Goal: Information Seeking & Learning: Learn about a topic

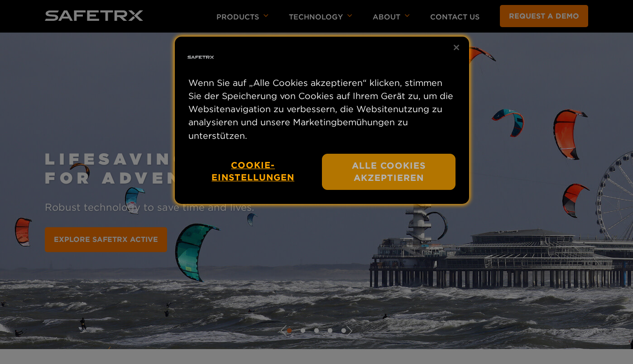
click at [344, 172] on button "Alle Cookies akzeptieren" at bounding box center [389, 172] width 134 height 37
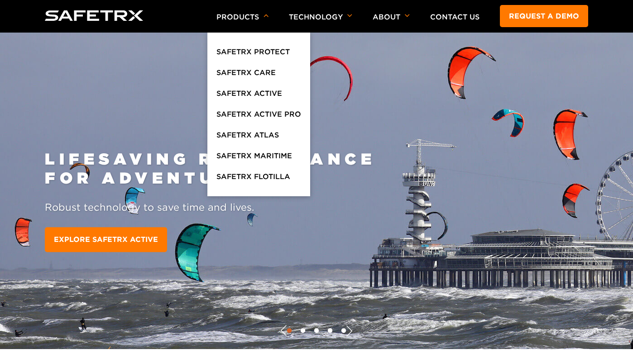
click at [224, 11] on li "Products SafeTrx Protect SafeTrx Care SafeTrx Active SafeTrx Active Pro SafeTrx…" at bounding box center [242, 16] width 52 height 32
click at [232, 21] on p "Products" at bounding box center [242, 23] width 52 height 20
click at [230, 19] on p "Products" at bounding box center [242, 23] width 52 height 20
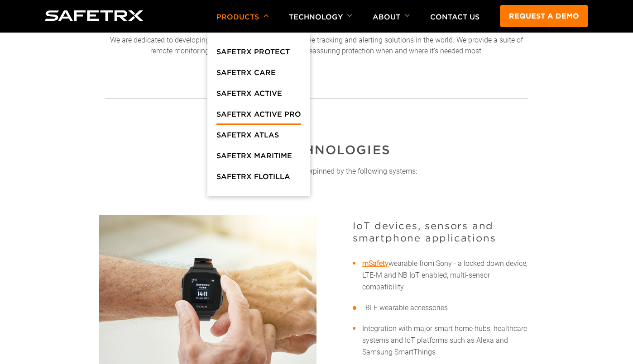
scroll to position [288, 0]
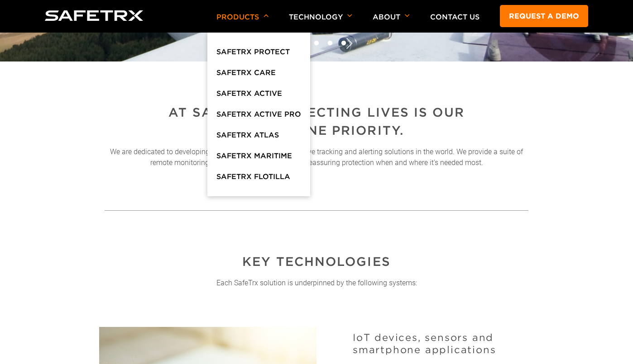
click at [399, 266] on h2 "Key Technologies" at bounding box center [316, 262] width 299 height 18
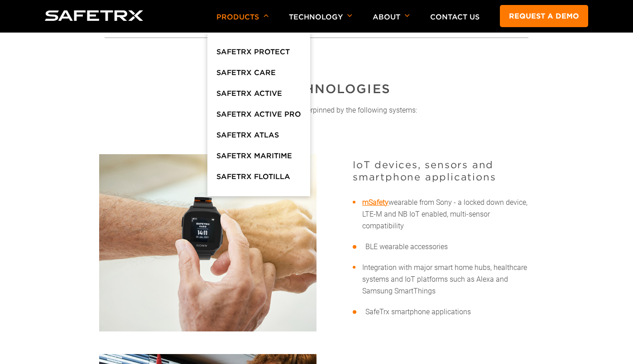
scroll to position [142, 0]
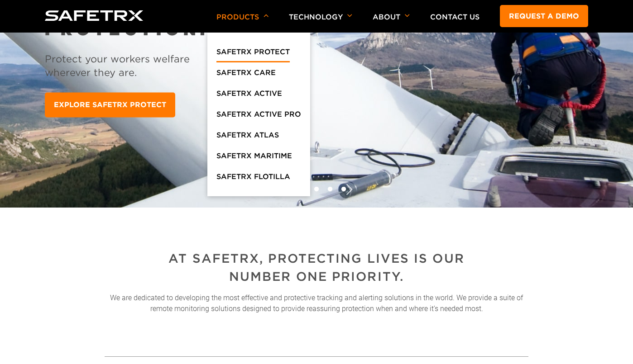
click at [261, 49] on link "SafeTrx Protect" at bounding box center [252, 54] width 73 height 16
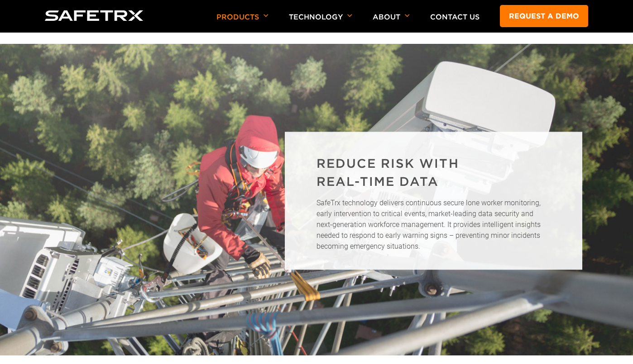
scroll to position [434, 0]
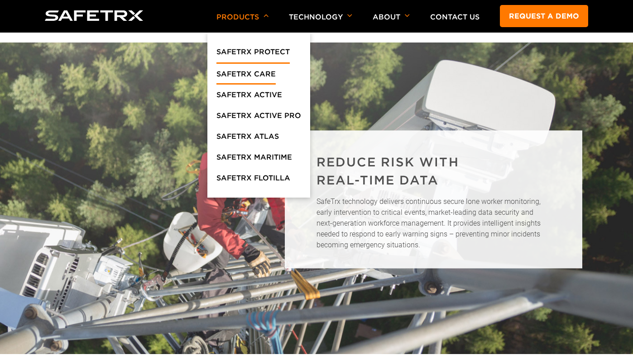
click at [243, 75] on link "SafeTrx Care" at bounding box center [245, 76] width 59 height 16
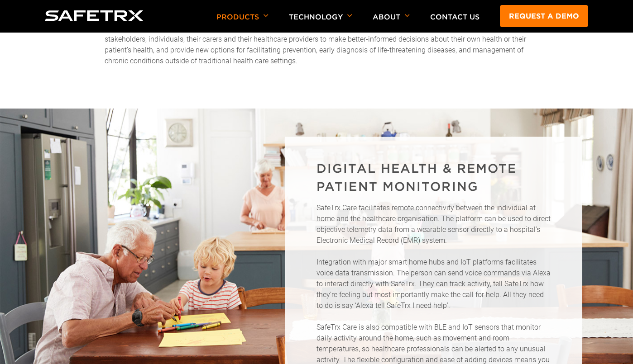
scroll to position [439, 0]
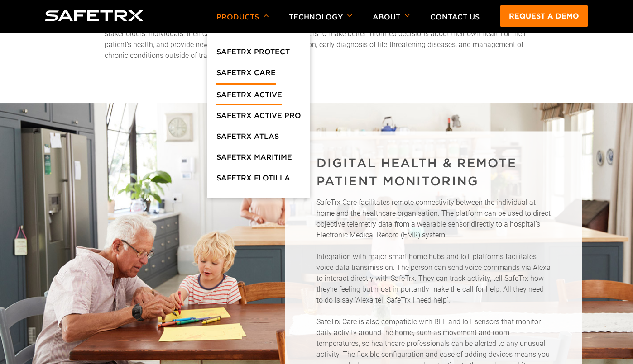
click at [231, 96] on link "SafeTrx Active" at bounding box center [249, 97] width 66 height 16
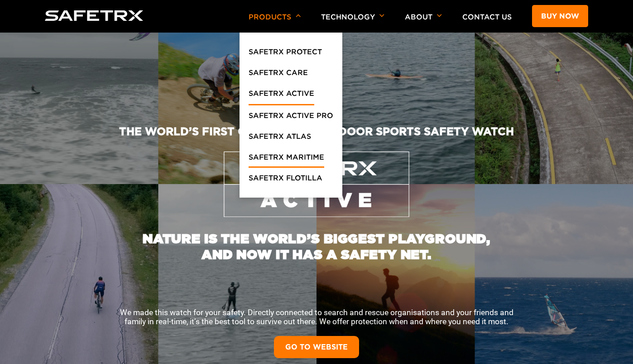
click at [270, 156] on link "SafeTrx Maritime" at bounding box center [286, 160] width 76 height 16
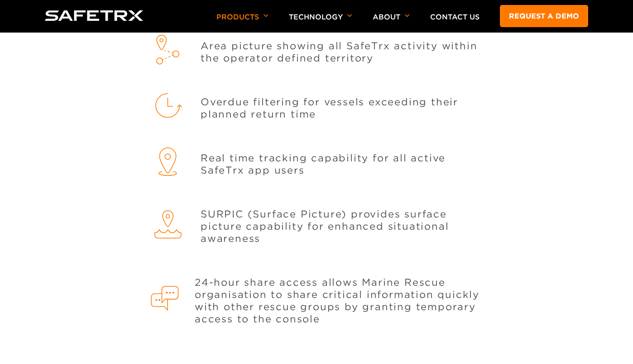
scroll to position [1205, 0]
